Goal: Task Accomplishment & Management: Manage account settings

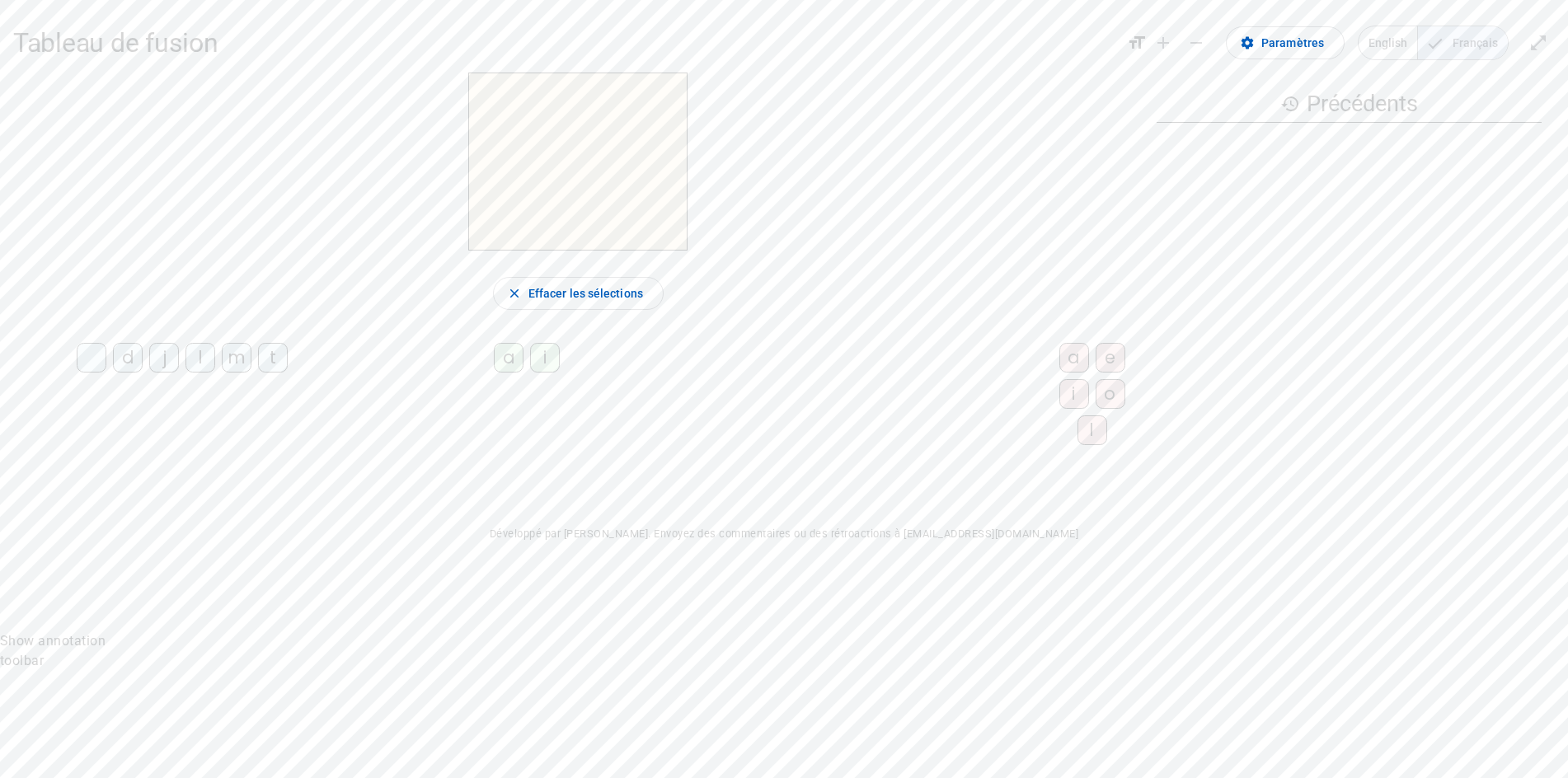
drag, startPoint x: 1537, startPoint y: 68, endPoint x: 1536, endPoint y: 219, distance: 151.0
click at [1536, 219] on body "Tableau de fusion format_size add remove settings Paramètres English Français o…" at bounding box center [784, 389] width 1568 height 778
click at [140, 632] on div "Show annotation toolbar" at bounding box center [70, 651] width 140 height 39
click at [1297, 51] on span "Paramètres" at bounding box center [1293, 43] width 63 height 20
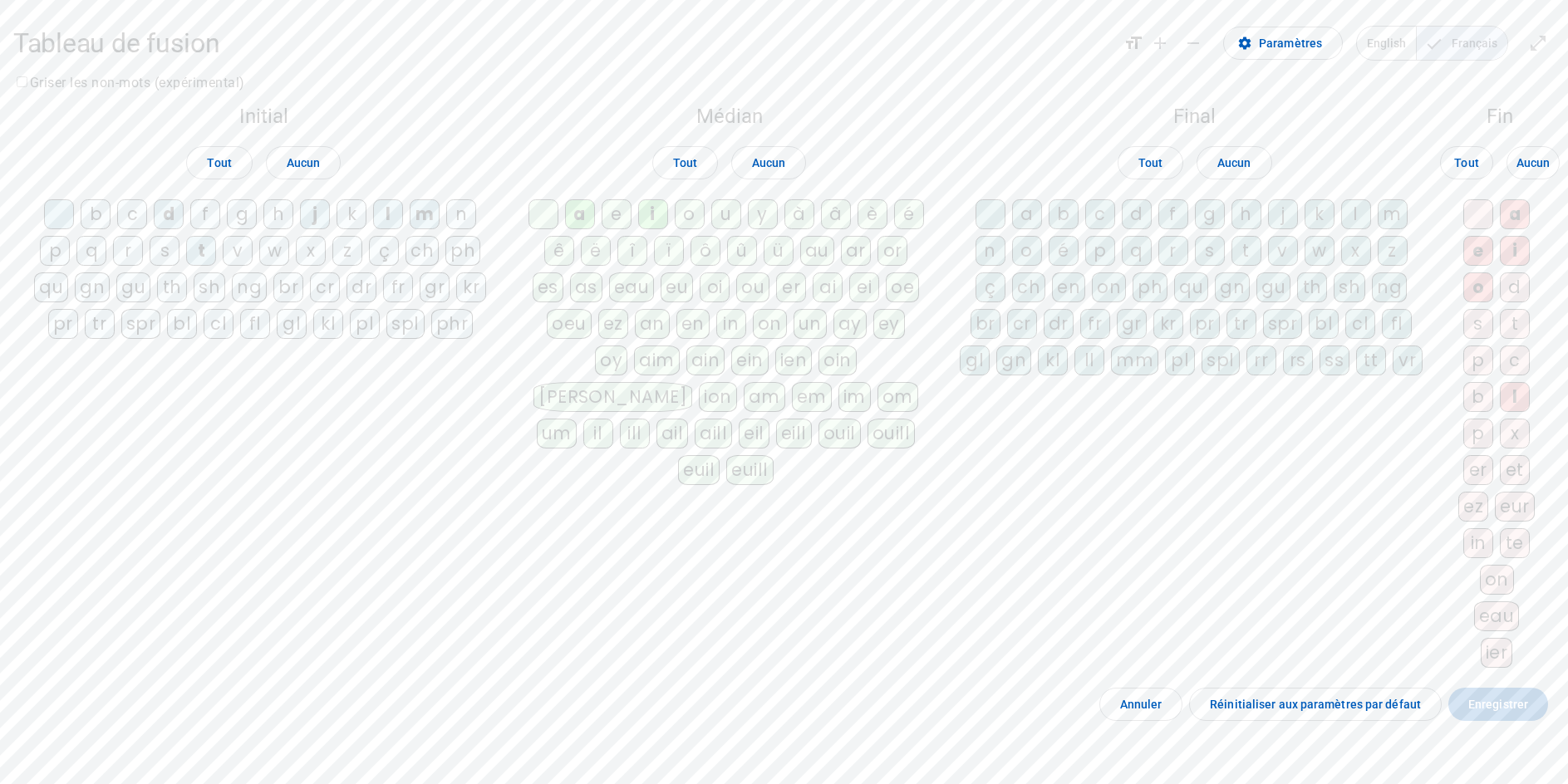
click at [1477, 218] on div at bounding box center [1479, 214] width 30 height 30
click at [1480, 215] on div at bounding box center [1479, 214] width 30 height 30
click at [1490, 724] on span at bounding box center [1499, 704] width 100 height 39
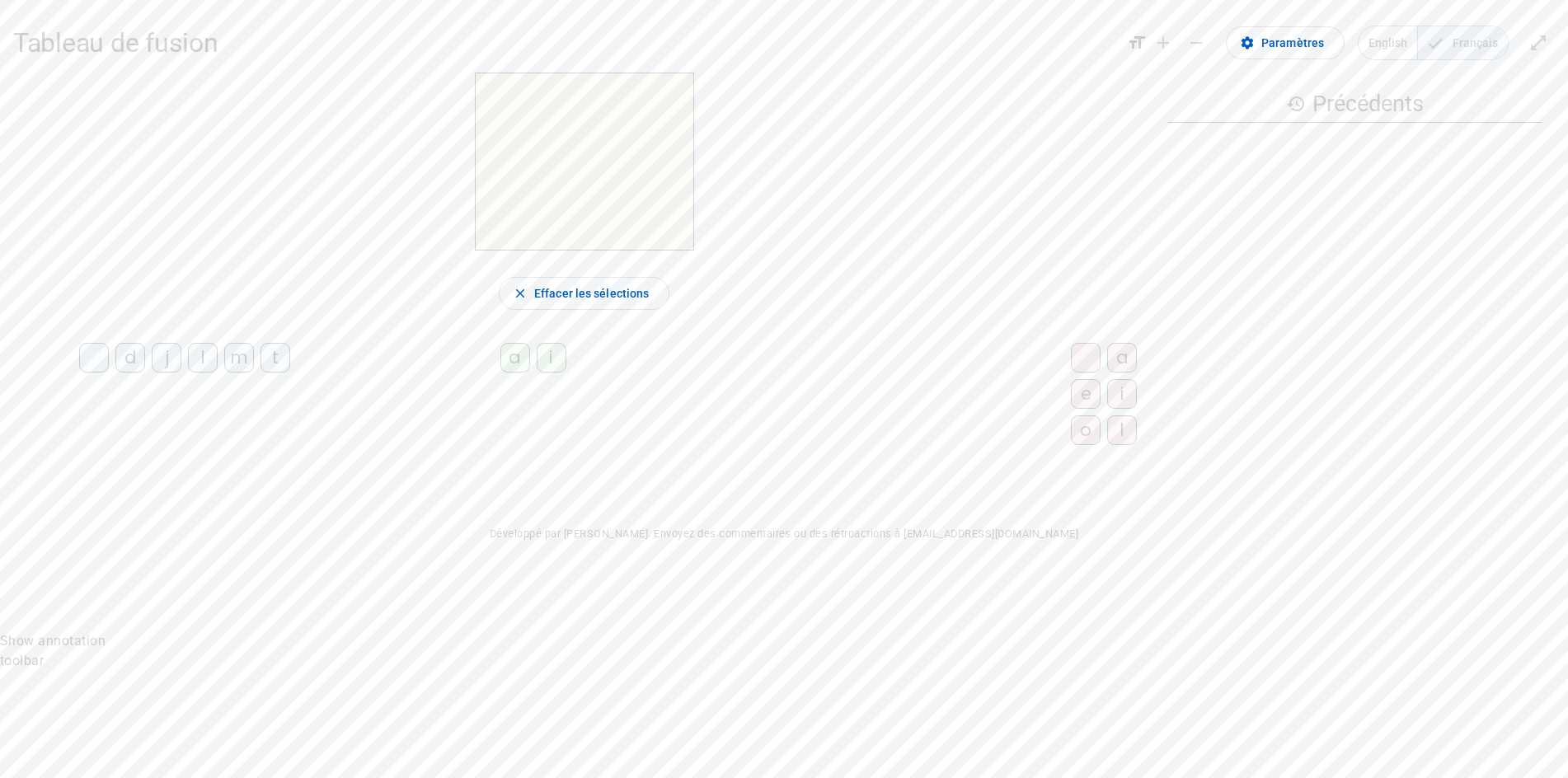
click at [1071, 368] on div at bounding box center [1086, 358] width 30 height 30
click at [268, 372] on div "t" at bounding box center [275, 358] width 30 height 30
click at [1071, 363] on div at bounding box center [1086, 358] width 30 height 30
click at [995, 386] on div "d j l m t a i a e i o l" at bounding box center [584, 398] width 1142 height 122
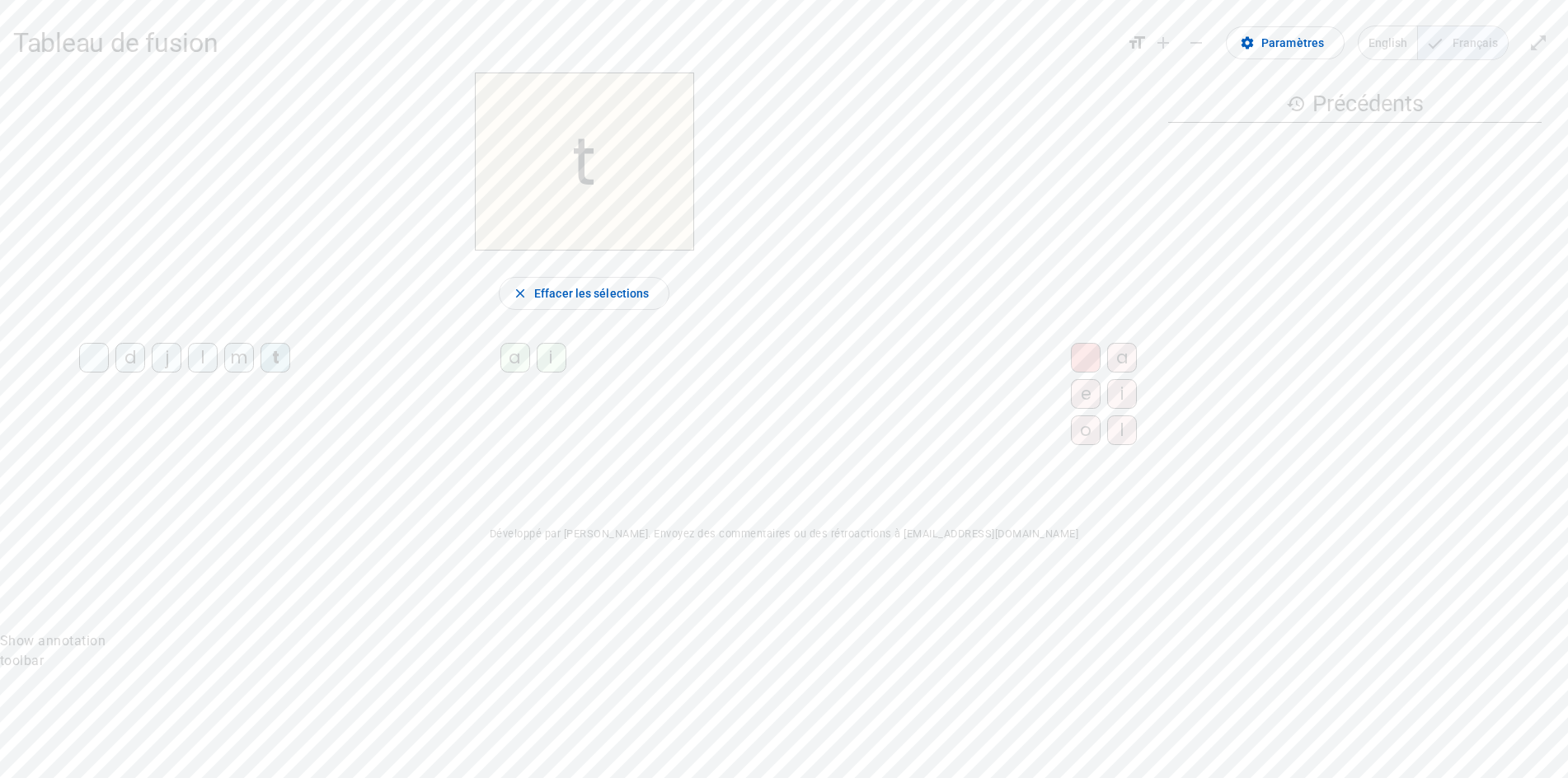
click at [198, 459] on div "d j l m t a i a e i o l" at bounding box center [584, 398] width 1142 height 122
click at [539, 304] on span "Effacer les sélections" at bounding box center [592, 293] width 115 height 20
click at [271, 372] on div "t" at bounding box center [275, 358] width 30 height 30
click at [1071, 372] on div at bounding box center [1086, 358] width 30 height 30
click at [576, 304] on span "Effacer les sélections" at bounding box center [592, 293] width 115 height 20
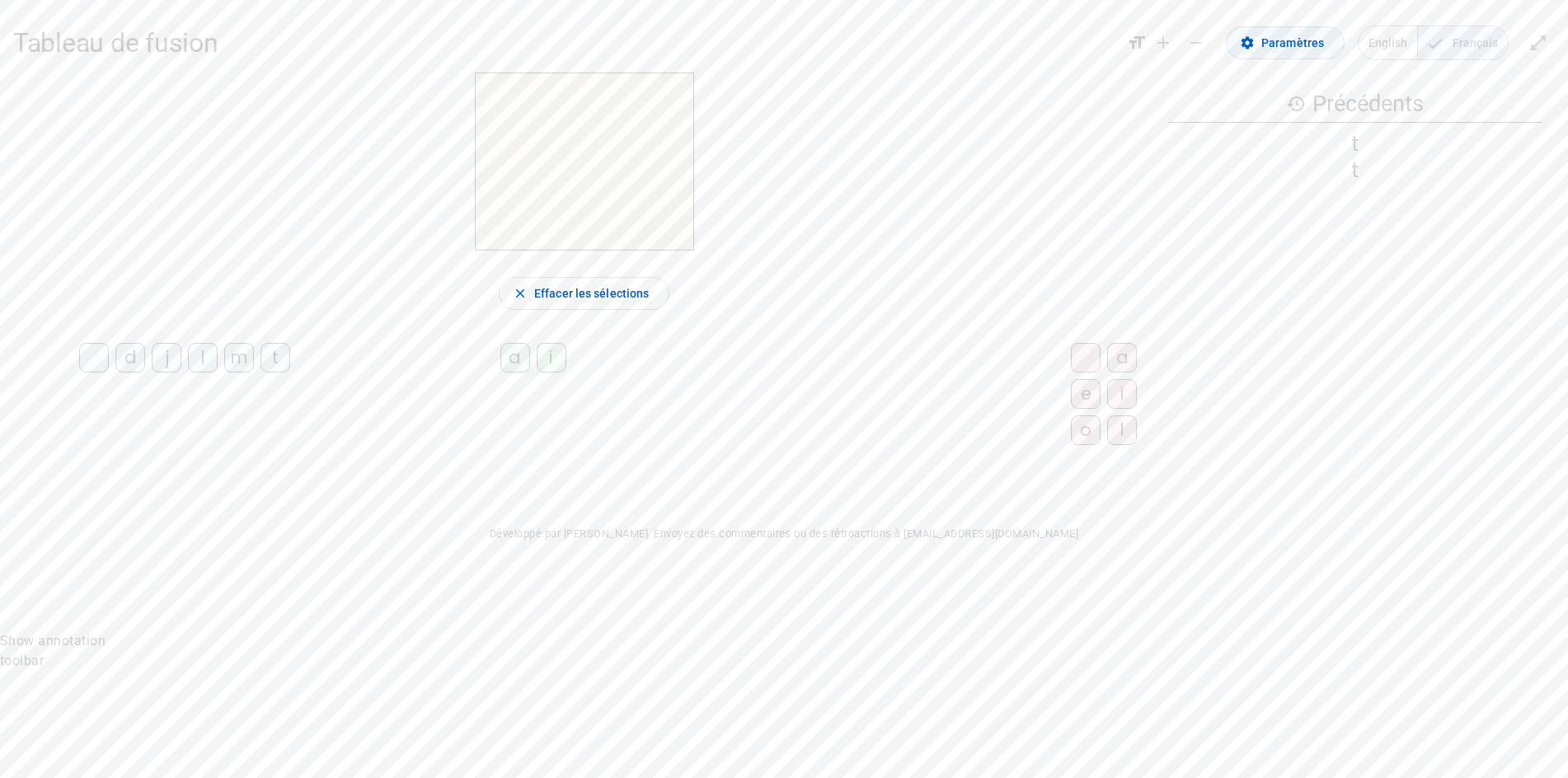
click at [1287, 45] on span "Paramètres" at bounding box center [1293, 43] width 63 height 20
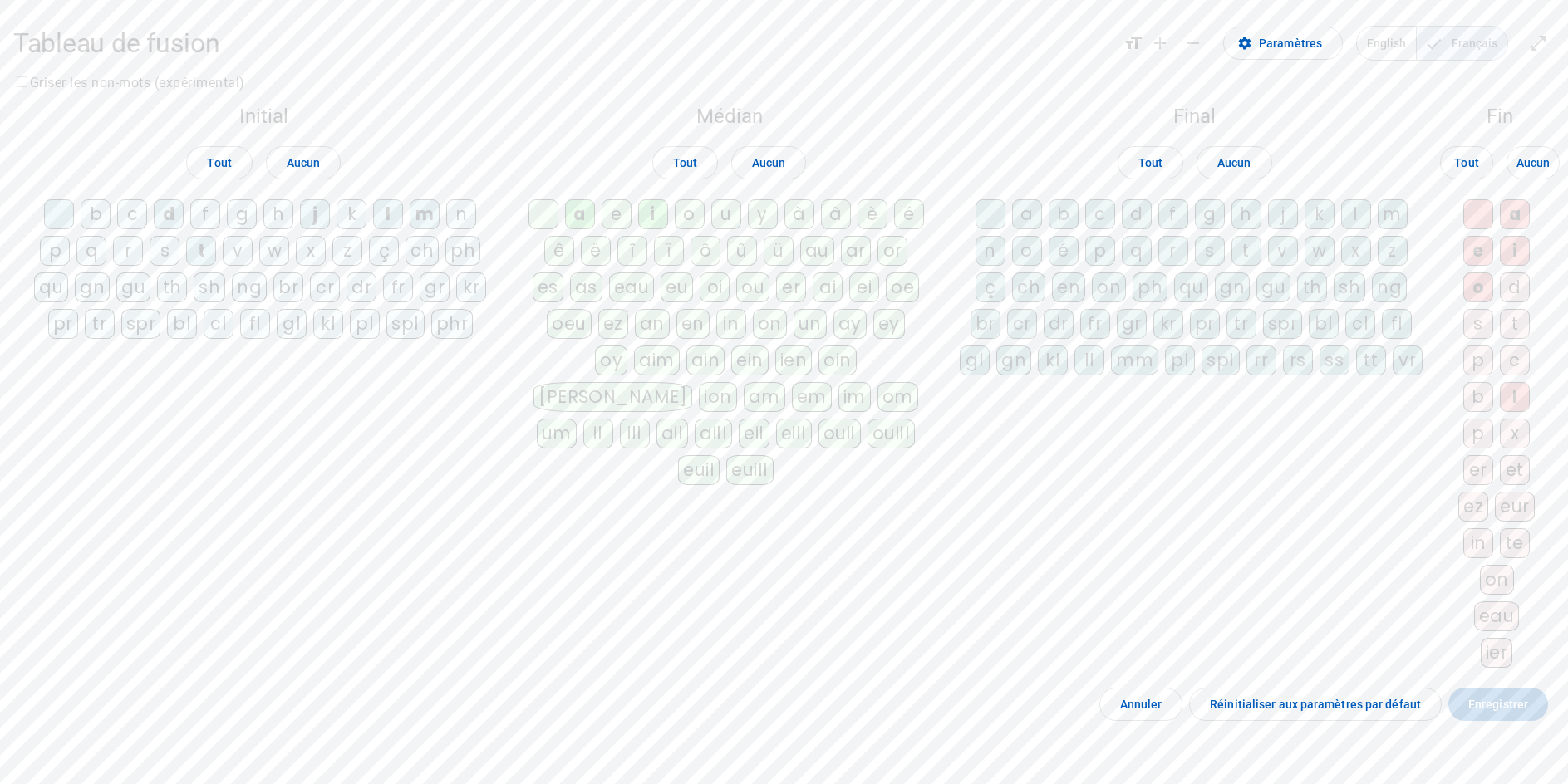
click at [1473, 219] on div at bounding box center [1479, 214] width 30 height 30
click at [741, 217] on div "u" at bounding box center [726, 214] width 30 height 30
click at [1498, 715] on span "Enregistrer" at bounding box center [1498, 704] width 60 height 20
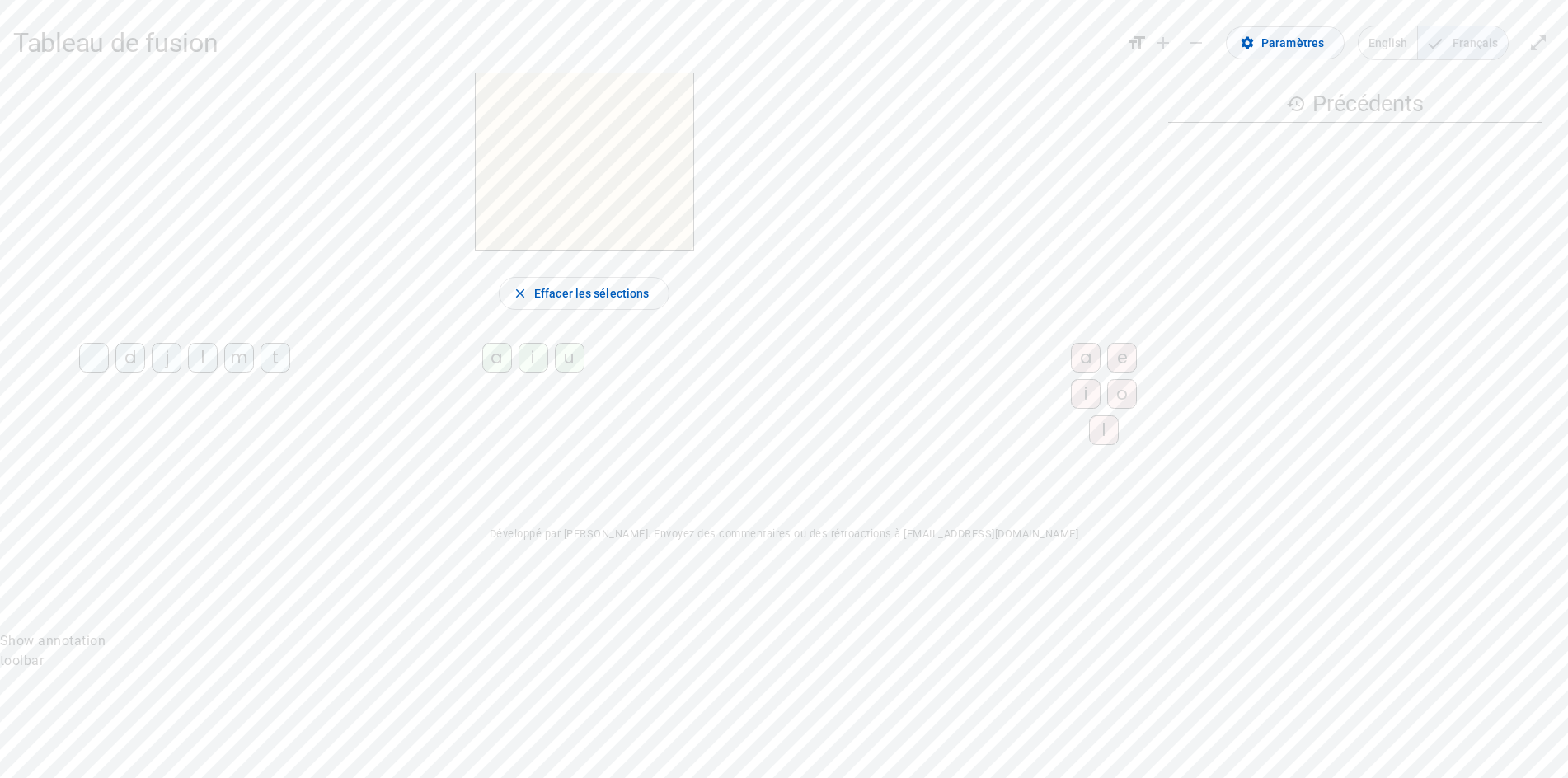
click at [1262, 37] on span "Paramètres" at bounding box center [1293, 43] width 63 height 20
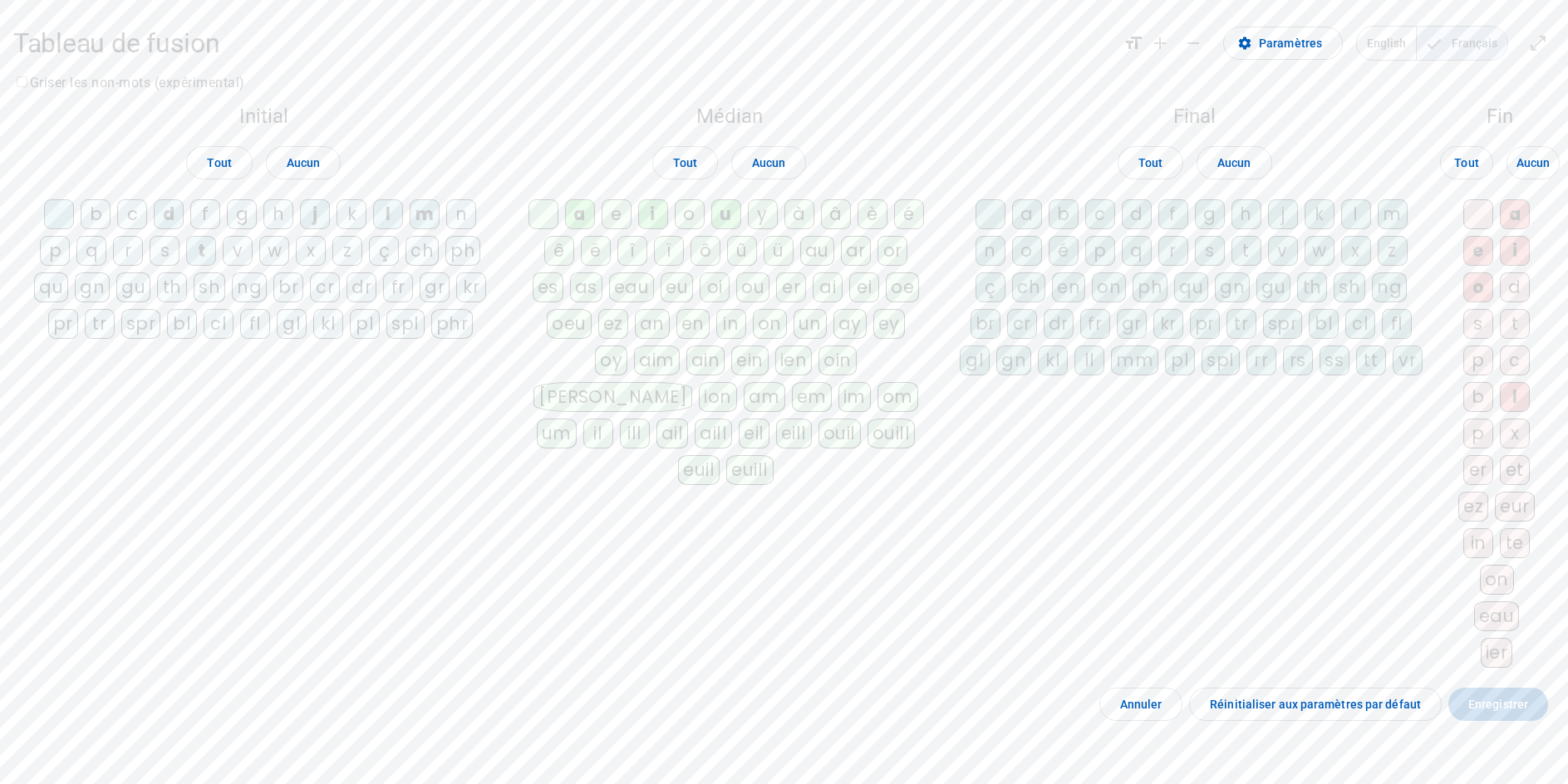
click at [57, 218] on div at bounding box center [59, 214] width 30 height 30
click at [1469, 715] on span "Enregistrer" at bounding box center [1498, 704] width 60 height 20
